Goal: Check status: Check status

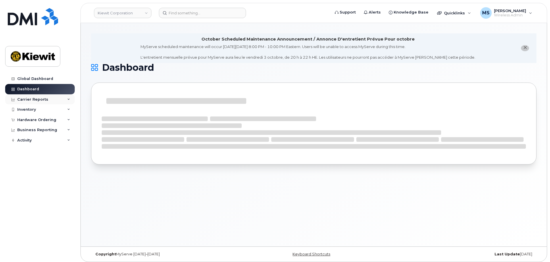
click at [45, 103] on div "Carrier Reports" at bounding box center [40, 99] width 70 height 10
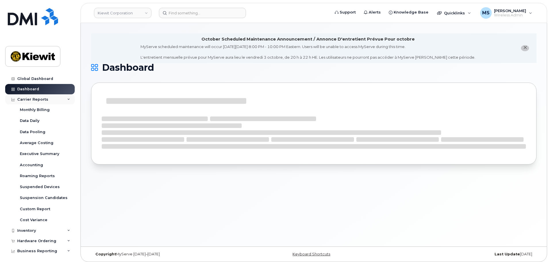
click at [40, 97] on div "Carrier Reports" at bounding box center [32, 99] width 31 height 5
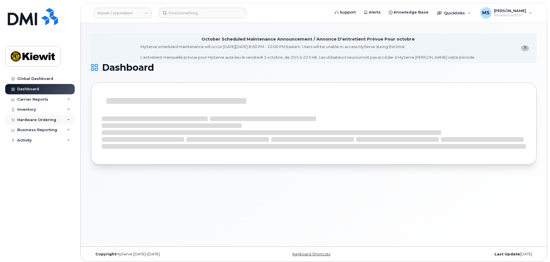
click at [34, 123] on div "Hardware Ordering" at bounding box center [40, 120] width 70 height 10
click at [34, 131] on div "Overview" at bounding box center [29, 130] width 19 height 5
click at [35, 141] on link "Orders" at bounding box center [44, 141] width 59 height 11
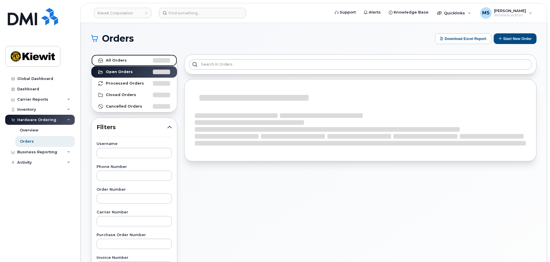
click at [132, 62] on link "All Orders" at bounding box center [134, 60] width 86 height 11
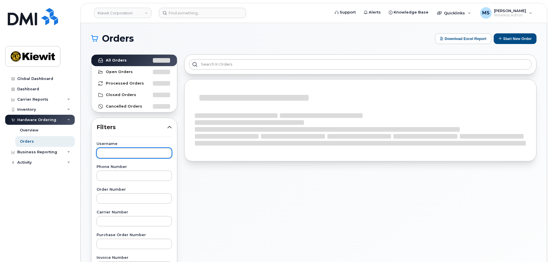
click at [117, 151] on input "text" at bounding box center [134, 153] width 75 height 10
type input "[PERSON_NAME]"
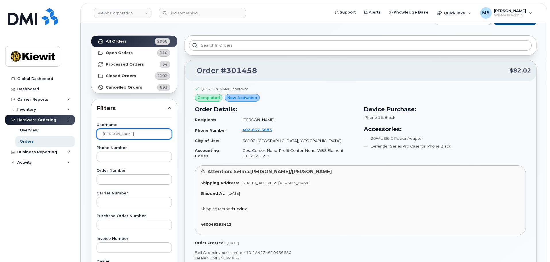
scroll to position [29, 0]
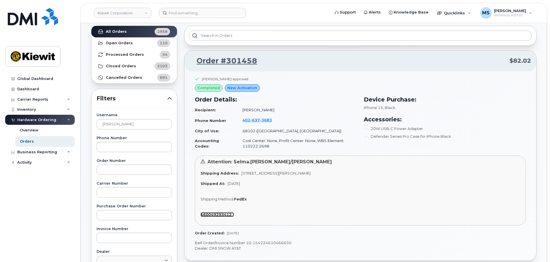
click at [216, 215] on strong "460049293412" at bounding box center [216, 214] width 31 height 5
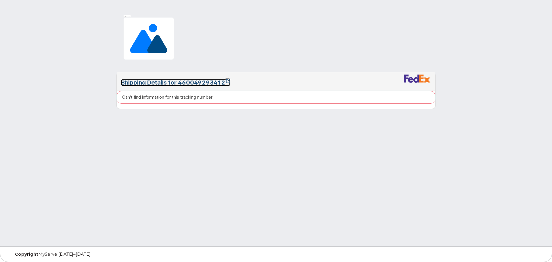
click at [217, 82] on link "Shipping Details for 460049293412" at bounding box center [175, 82] width 109 height 7
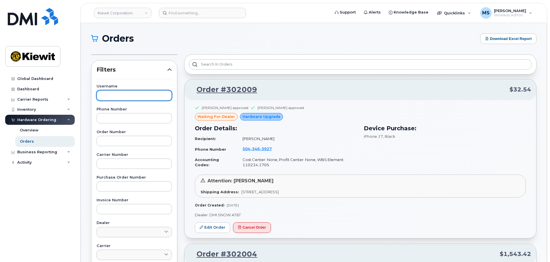
click at [122, 96] on input "text" at bounding box center [134, 95] width 75 height 10
type input "[PERSON_NAME]"
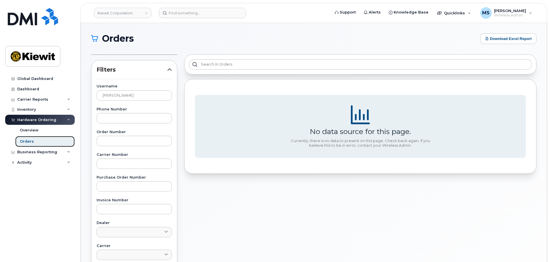
click at [33, 139] on link "Orders" at bounding box center [44, 141] width 59 height 11
click at [29, 126] on link "Overview" at bounding box center [44, 130] width 59 height 11
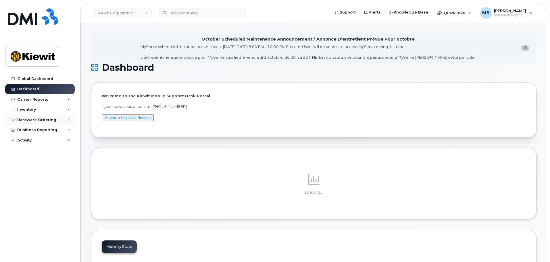
click at [37, 122] on div "Hardware Ordering" at bounding box center [36, 120] width 39 height 5
click at [36, 136] on link "Orders" at bounding box center [44, 141] width 59 height 11
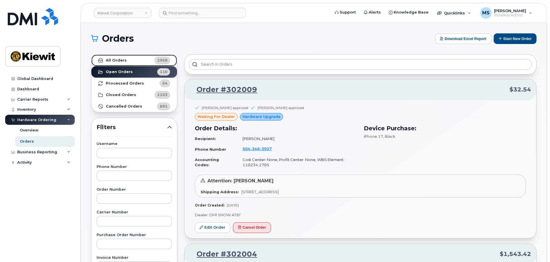
click at [112, 59] on strong "All Orders" at bounding box center [116, 60] width 21 height 5
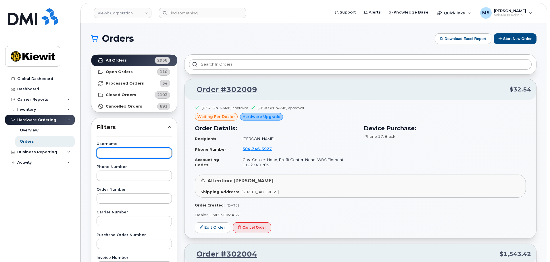
click at [120, 154] on input "text" at bounding box center [134, 153] width 75 height 10
type input "[PERSON_NAME]"
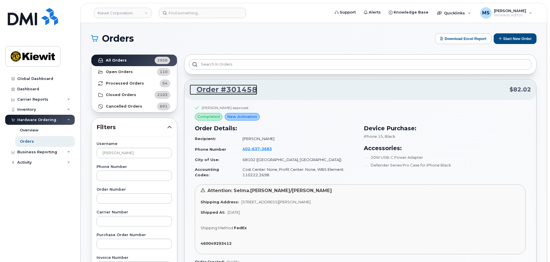
click at [223, 91] on link "Order #301458" at bounding box center [224, 89] width 68 height 10
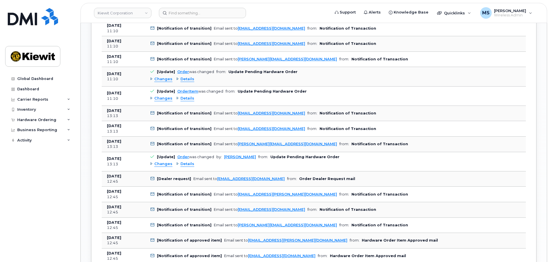
scroll to position [402, 0]
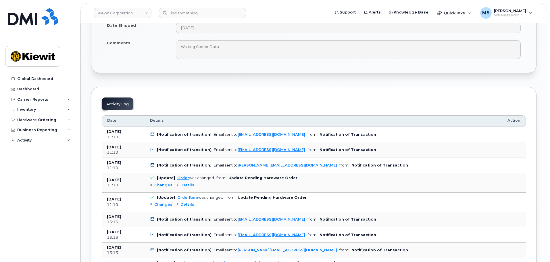
click at [164, 133] on b "[Notification of transition]" at bounding box center [184, 134] width 55 height 4
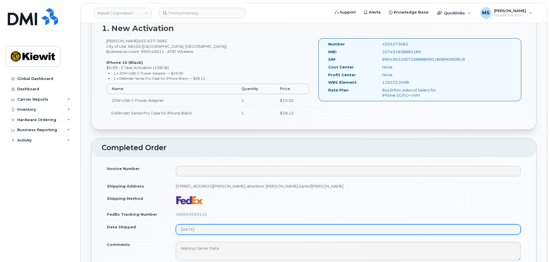
scroll to position [259, 0]
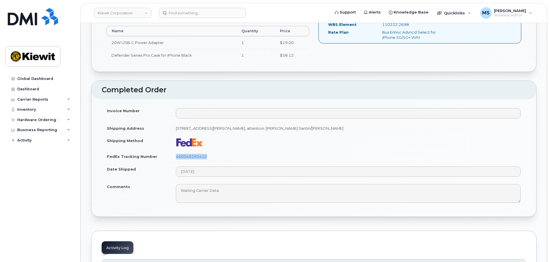
drag, startPoint x: 208, startPoint y: 157, endPoint x: 175, endPoint y: 159, distance: 33.6
click at [175, 159] on td "460049293412" at bounding box center [348, 156] width 355 height 13
copy link "460049293412"
